Goal: Find specific page/section: Find specific page/section

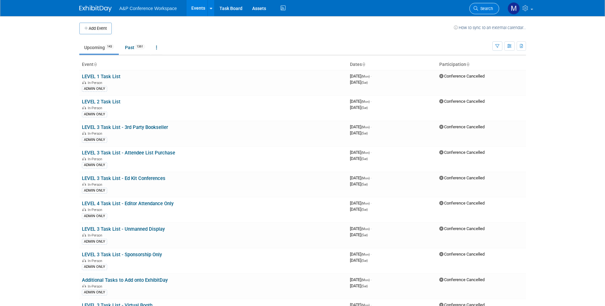
click at [486, 12] on link "Search" at bounding box center [484, 8] width 30 height 11
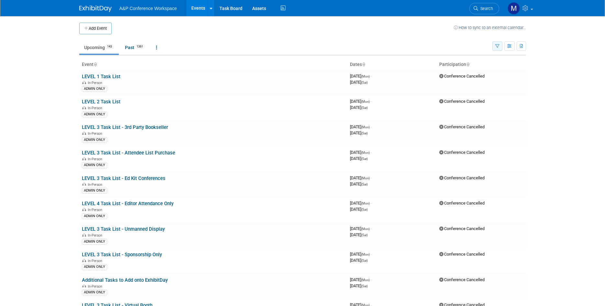
click at [497, 49] on button "button" at bounding box center [497, 45] width 10 height 9
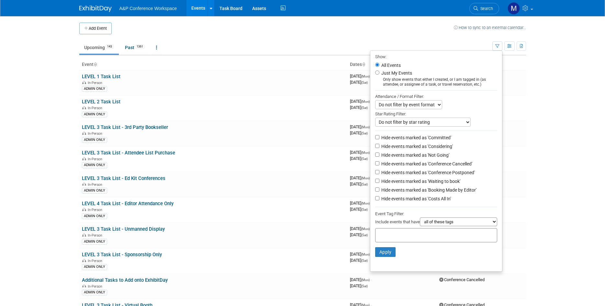
click at [396, 76] on label "Just My Events" at bounding box center [396, 73] width 32 height 6
click at [379, 75] on input "Just My Events" at bounding box center [377, 73] width 4 height 4
radio input "true"
click at [381, 251] on button "Apply" at bounding box center [385, 252] width 21 height 10
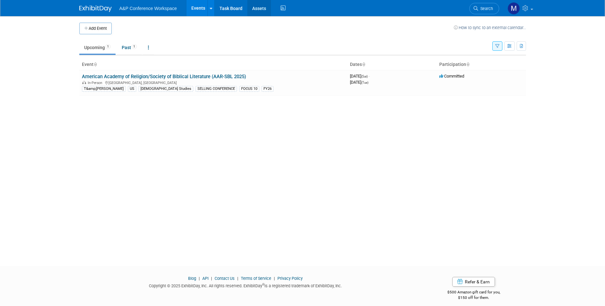
click at [260, 11] on link "Assets" at bounding box center [259, 8] width 24 height 16
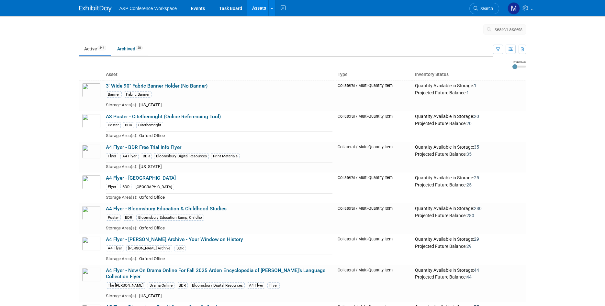
click at [503, 30] on span "search assets" at bounding box center [508, 29] width 28 height 5
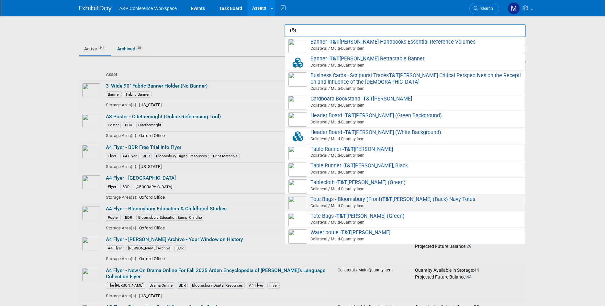
click at [443, 196] on span "Tote Bags - Bloomsbury (Front) T&T Clark (Back) Navy Totes Collateral / Multi-Q…" at bounding box center [404, 202] width 233 height 13
type input "Tote Bags - Bloomsbury (Front) T&T Clark (Back) Navy Totes"
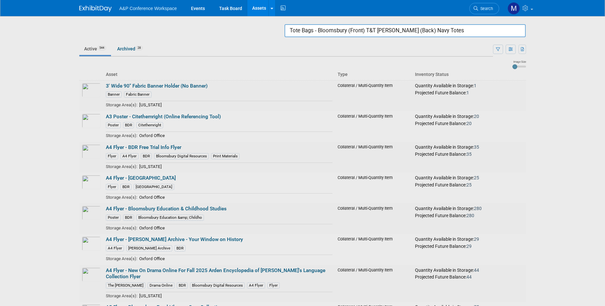
click at [441, 27] on input "Tote Bags - Bloomsbury (Front) T&T Clark (Back) Navy Totes" at bounding box center [404, 30] width 241 height 13
click at [442, 30] on input "Tote Bags - Bloomsbury (Front) T&T Clark (Back) Navy Totes" at bounding box center [404, 30] width 241 height 13
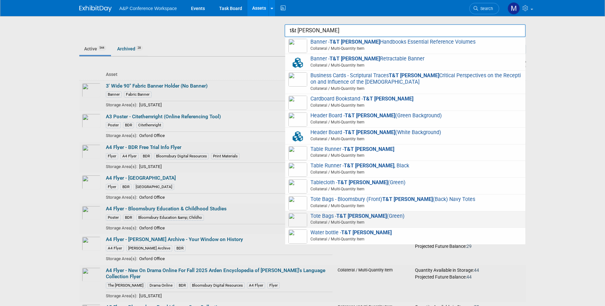
click at [364, 217] on span "Tote Bags - T&T Clark (Green) Collateral / Multi-Quantity Item" at bounding box center [404, 219] width 233 height 13
type input "Tote Bags - T&T Clark (Green)"
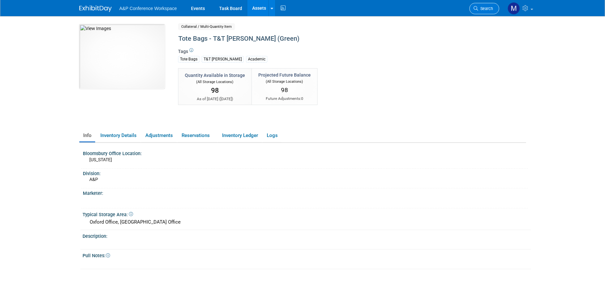
click at [490, 8] on span "Search" at bounding box center [485, 8] width 15 height 5
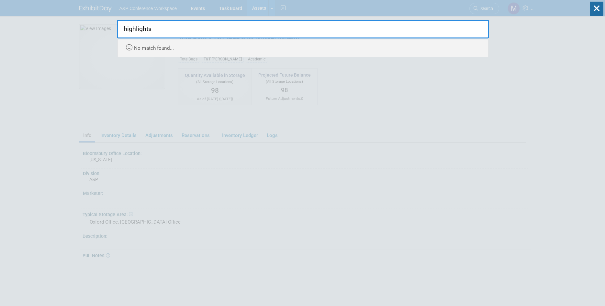
type input "highlights"
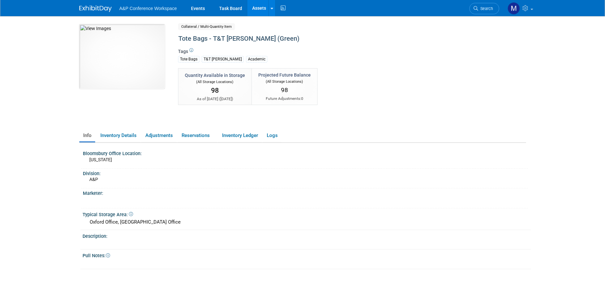
click at [96, 9] on img at bounding box center [95, 8] width 32 height 6
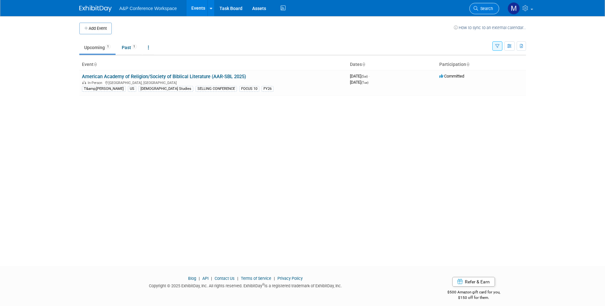
click at [477, 9] on icon at bounding box center [475, 8] width 5 height 5
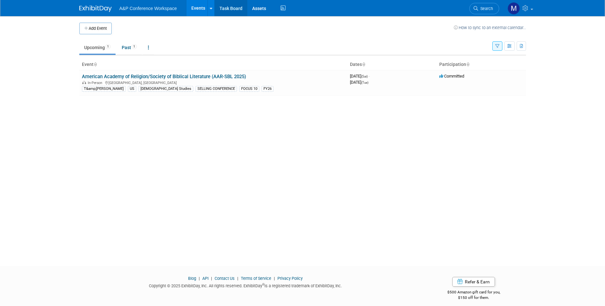
click at [245, 4] on link "Task Board" at bounding box center [230, 8] width 33 height 16
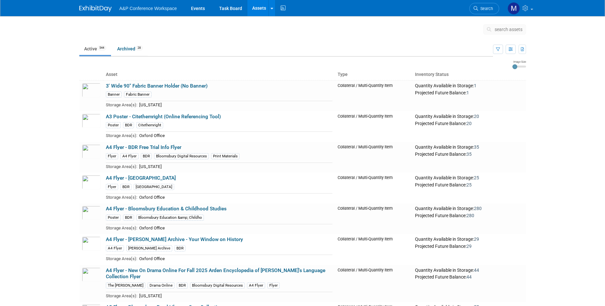
click at [502, 29] on span "search assets" at bounding box center [508, 29] width 28 height 5
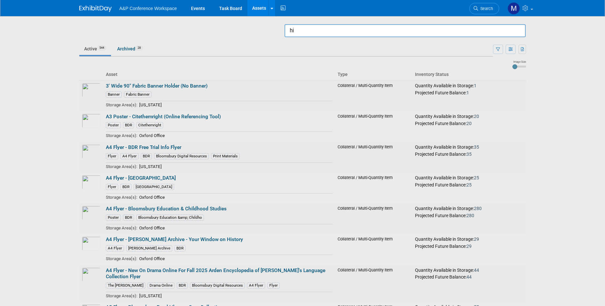
type input "h"
type input "p"
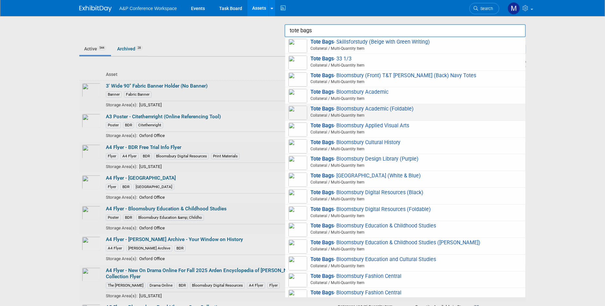
click at [390, 108] on span "Tote Bags - Bloomsbury Academic (Foldable) Collateral / Multi-Quantity Item" at bounding box center [404, 112] width 233 height 13
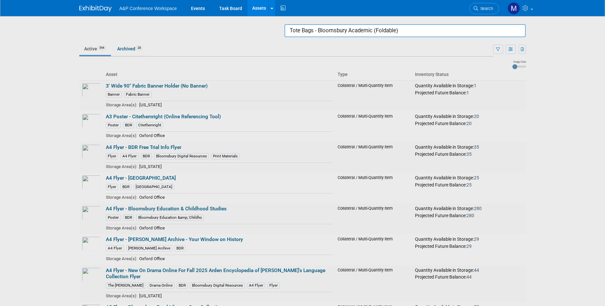
click at [408, 30] on input "Tote Bags - Bloomsbury Academic (Foldable)" at bounding box center [404, 30] width 241 height 13
drag, startPoint x: 406, startPoint y: 29, endPoint x: 314, endPoint y: 27, distance: 91.9
click at [314, 27] on input "Tote Bags - Bloomsbury Academic (Foldable)" at bounding box center [404, 30] width 241 height 13
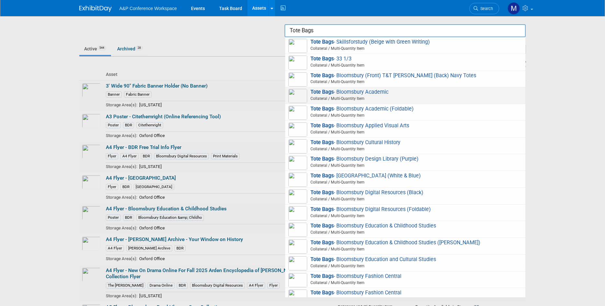
click at [403, 97] on span "Collateral / Multi-Quantity Item" at bounding box center [405, 99] width 231 height 6
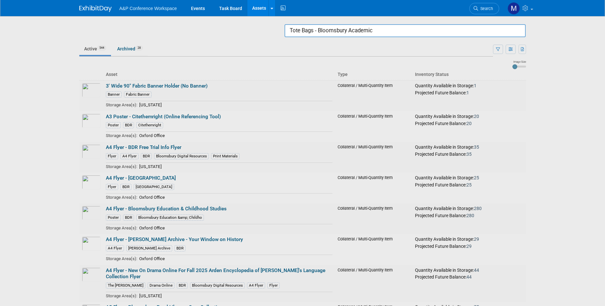
drag, startPoint x: 439, startPoint y: 35, endPoint x: 314, endPoint y: 28, distance: 124.4
click at [314, 28] on input "Tote Bags - Bloomsbury Academic" at bounding box center [404, 30] width 241 height 13
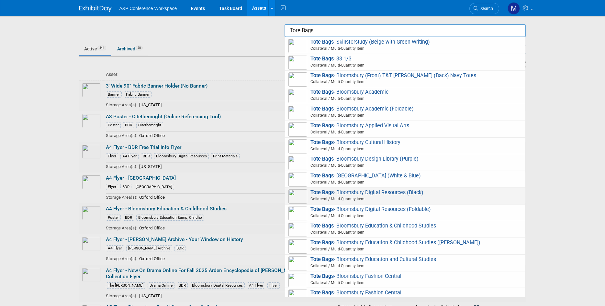
click at [382, 194] on span "Tote Bags - Bloomsbury Digital Resources (Black) Collateral / Multi-Quantity It…" at bounding box center [404, 196] width 233 height 13
type input "Tote Bags - Bloomsbury Digital Resources (Black)"
